Goal: Register for event/course

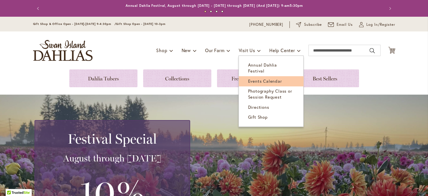
click at [255, 78] on span "Events Calendar" at bounding box center [265, 81] width 34 height 6
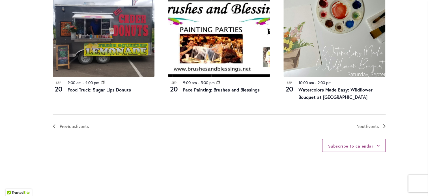
scroll to position [651, 0]
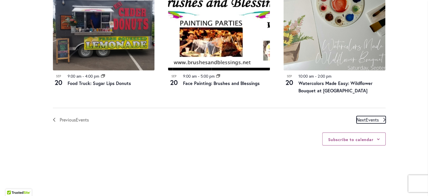
click at [363, 117] on span "Next Events" at bounding box center [368, 119] width 22 height 7
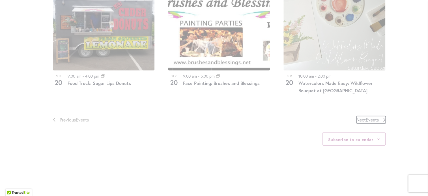
scroll to position [279, 0]
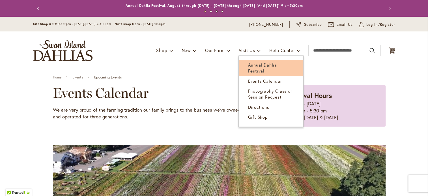
click at [255, 61] on link "Annual Dahlia Festival" at bounding box center [271, 68] width 65 height 16
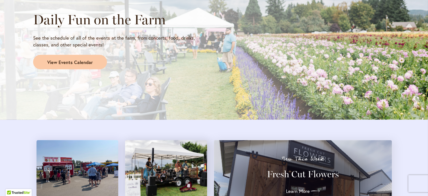
scroll to position [481, 0]
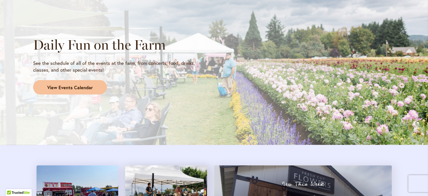
click at [64, 90] on link "View Events Calendar" at bounding box center [70, 87] width 74 height 15
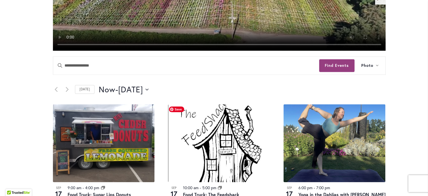
scroll to position [226, 0]
